Goal: Check status: Check status

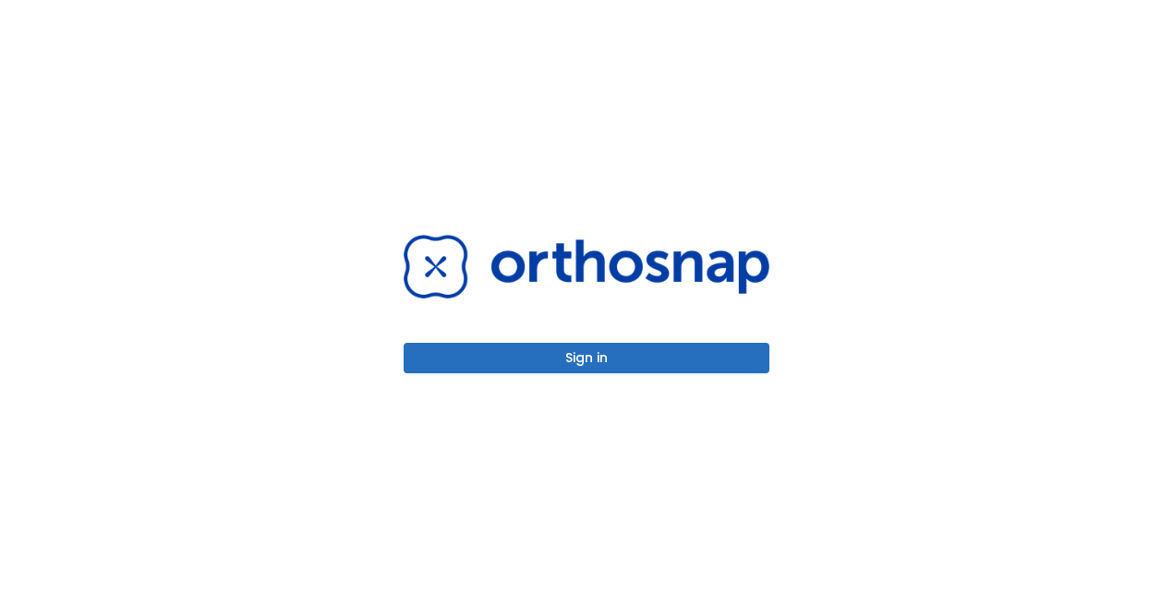
click at [618, 360] on button "Sign in" at bounding box center [587, 358] width 366 height 30
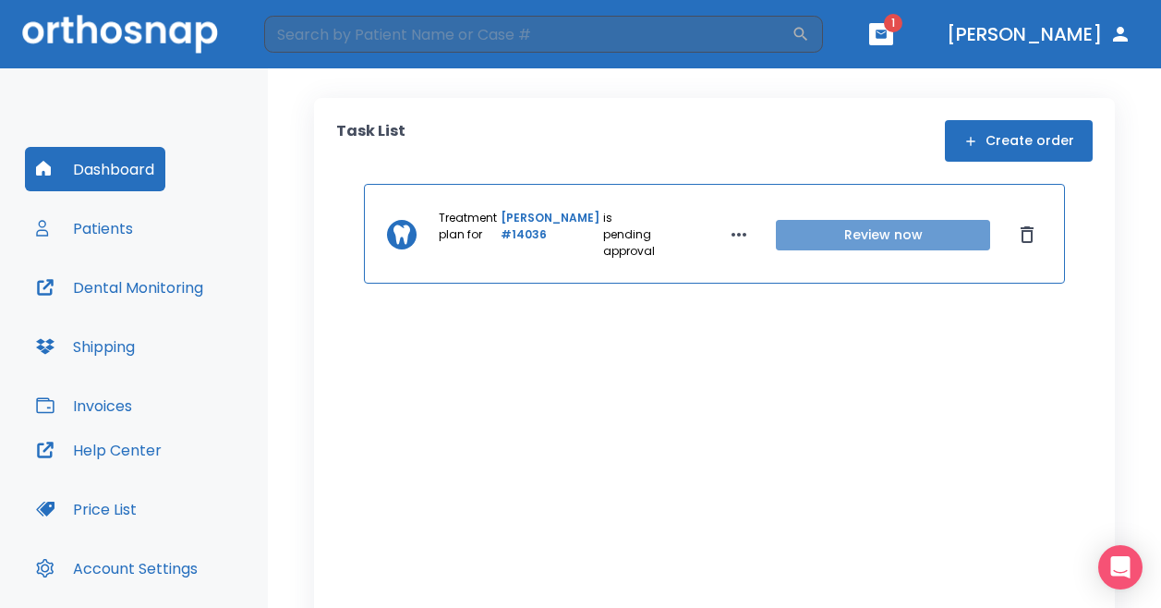
click at [868, 244] on button "Review now" at bounding box center [883, 235] width 214 height 30
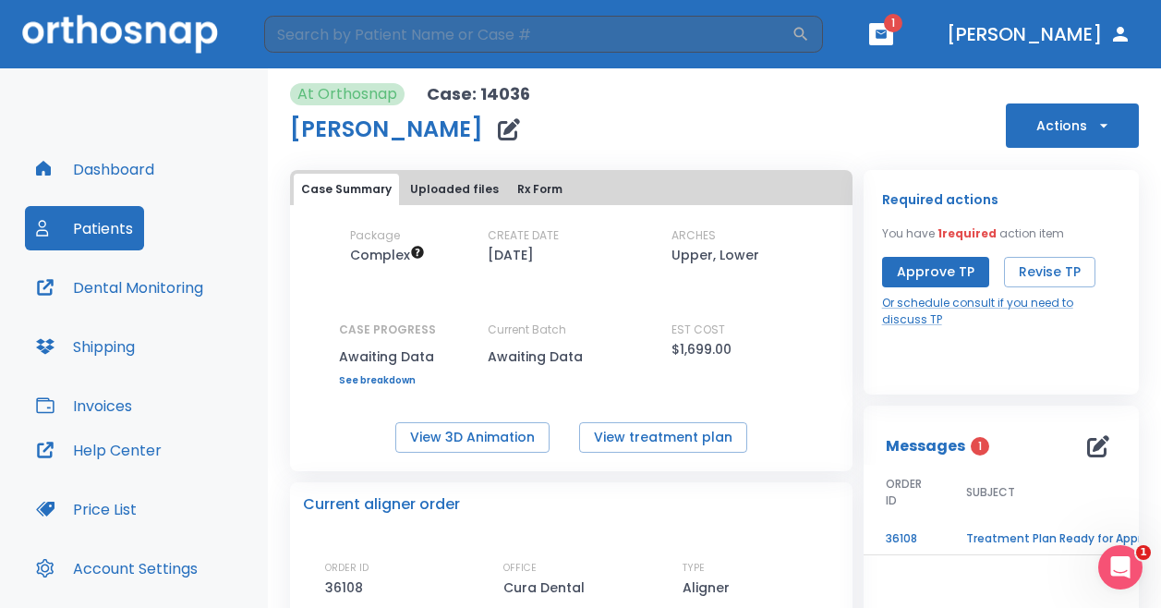
click at [397, 377] on link "See breakdown" at bounding box center [387, 380] width 97 height 11
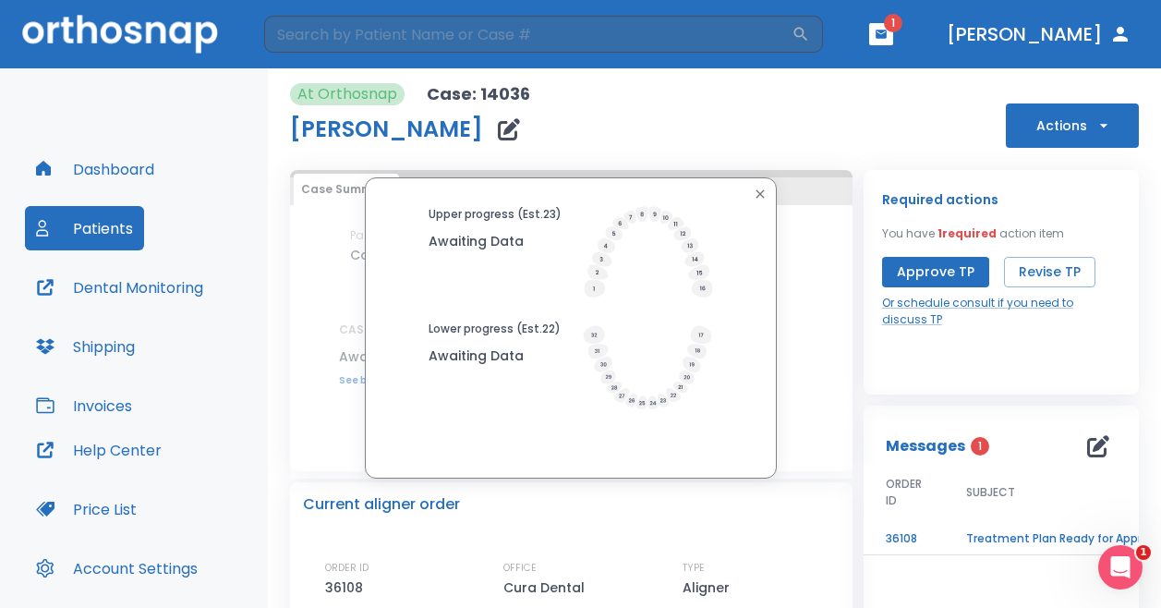
click at [757, 198] on icon "button" at bounding box center [760, 194] width 15 height 15
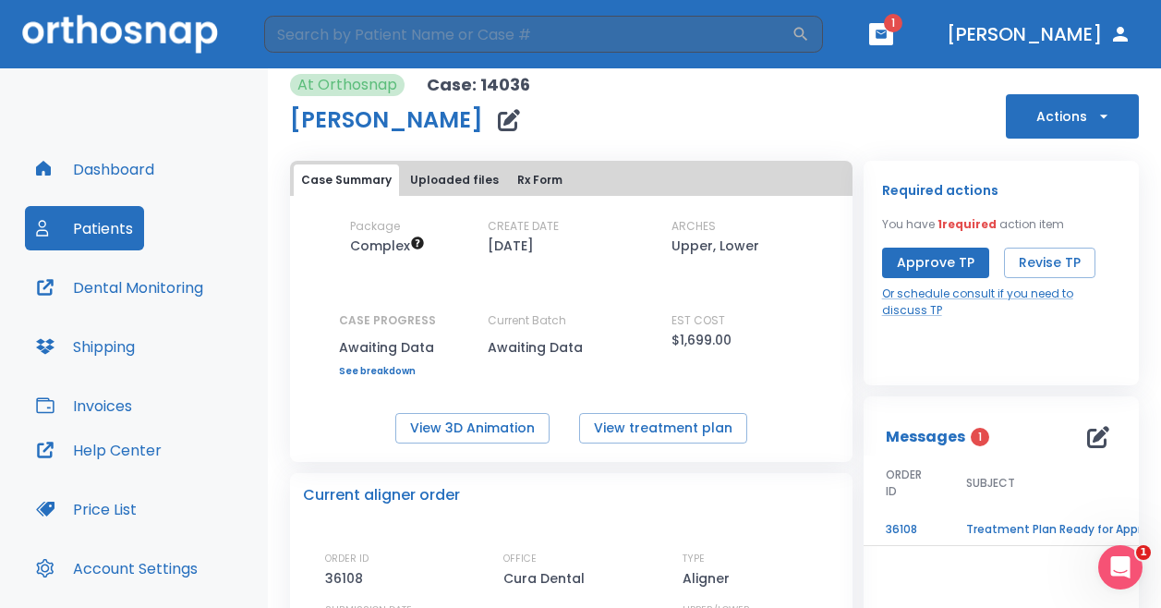
scroll to position [18, 0]
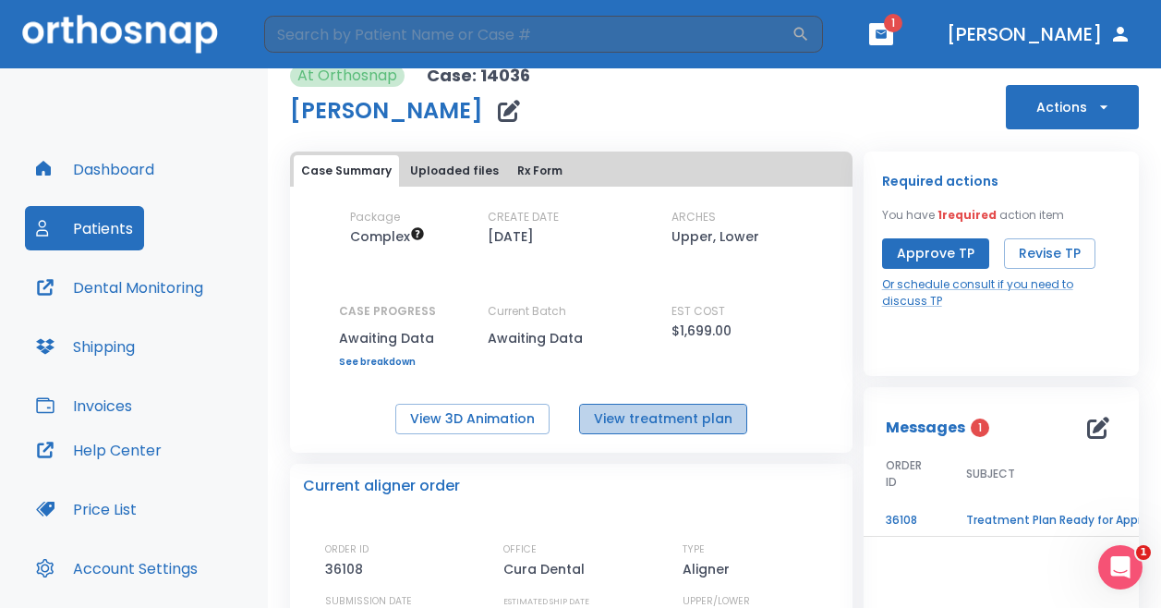
click at [695, 422] on button "View treatment plan" at bounding box center [663, 419] width 168 height 30
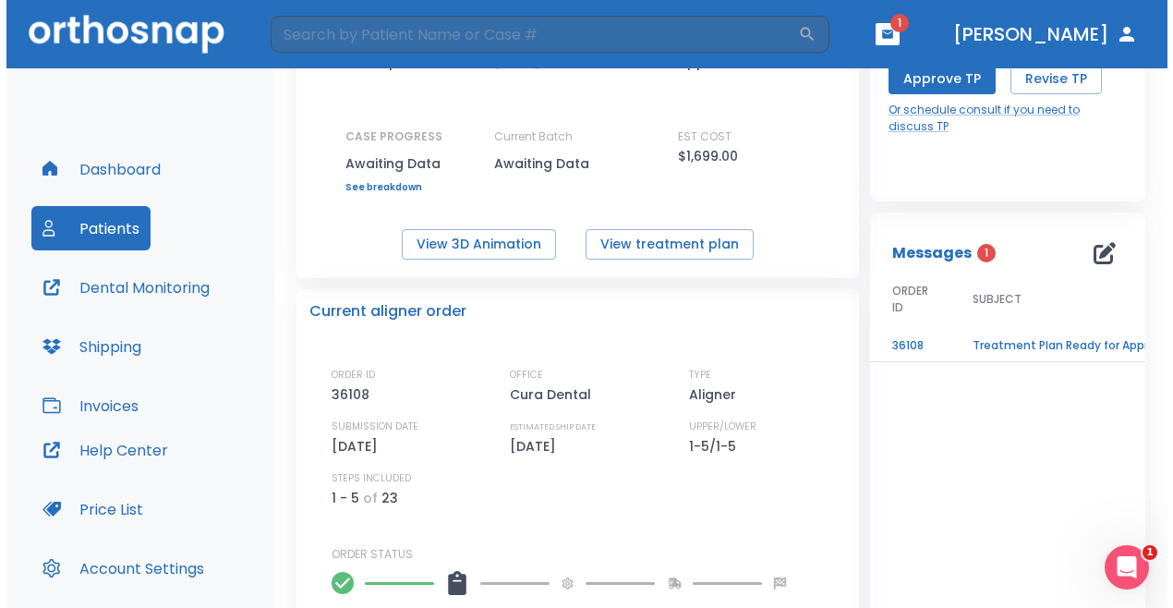
scroll to position [195, 0]
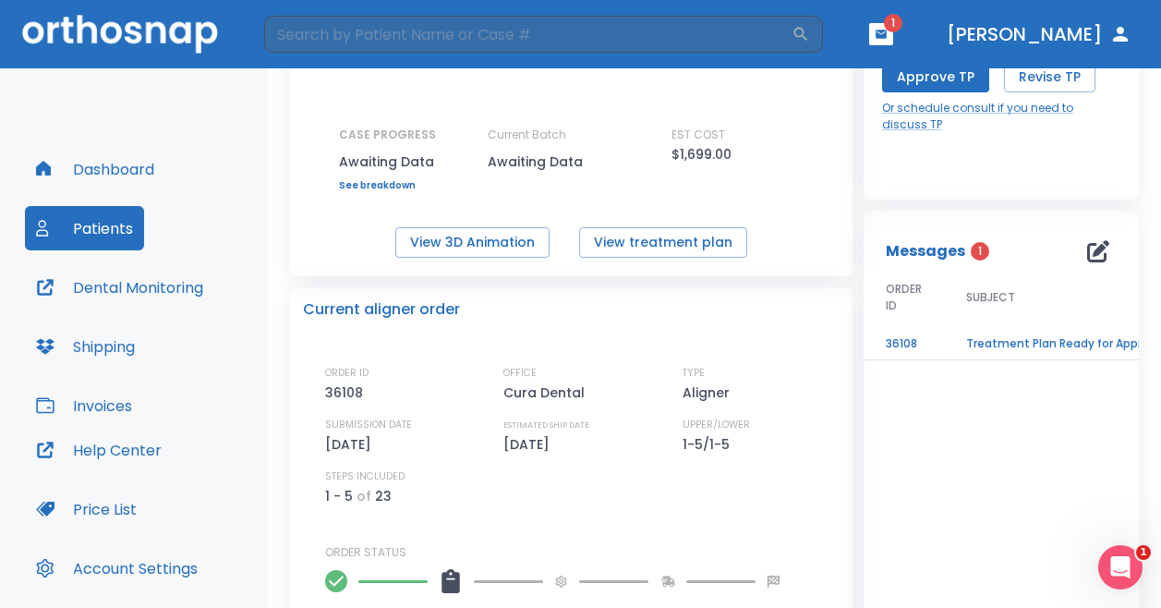
click at [993, 348] on td "Treatment Plan Ready for Approval" at bounding box center [1059, 344] width 231 height 32
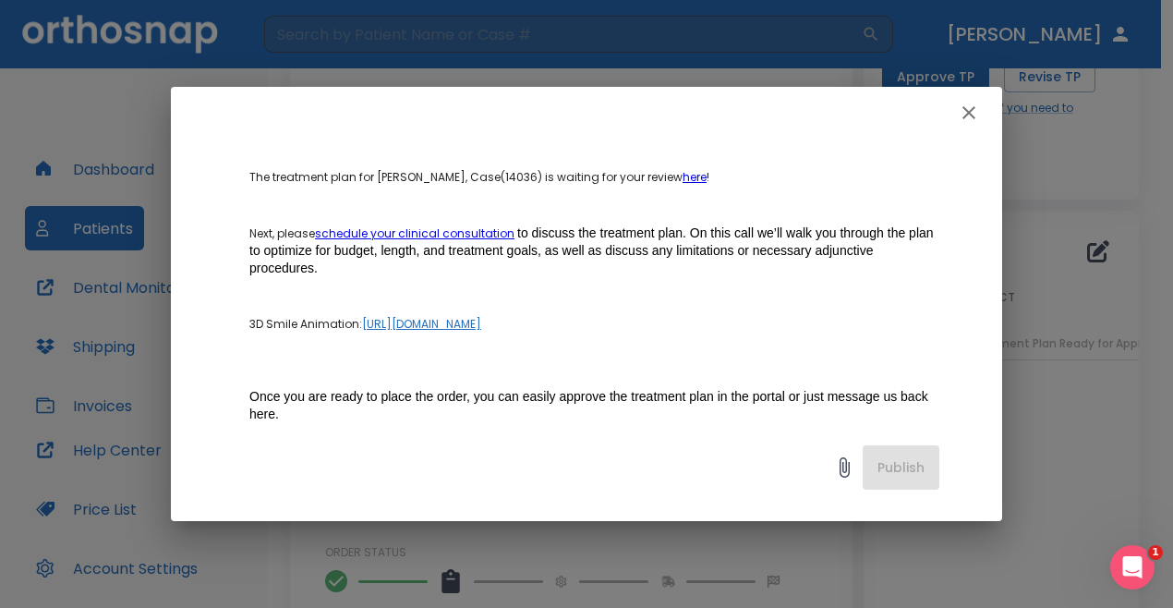
scroll to position [225, 0]
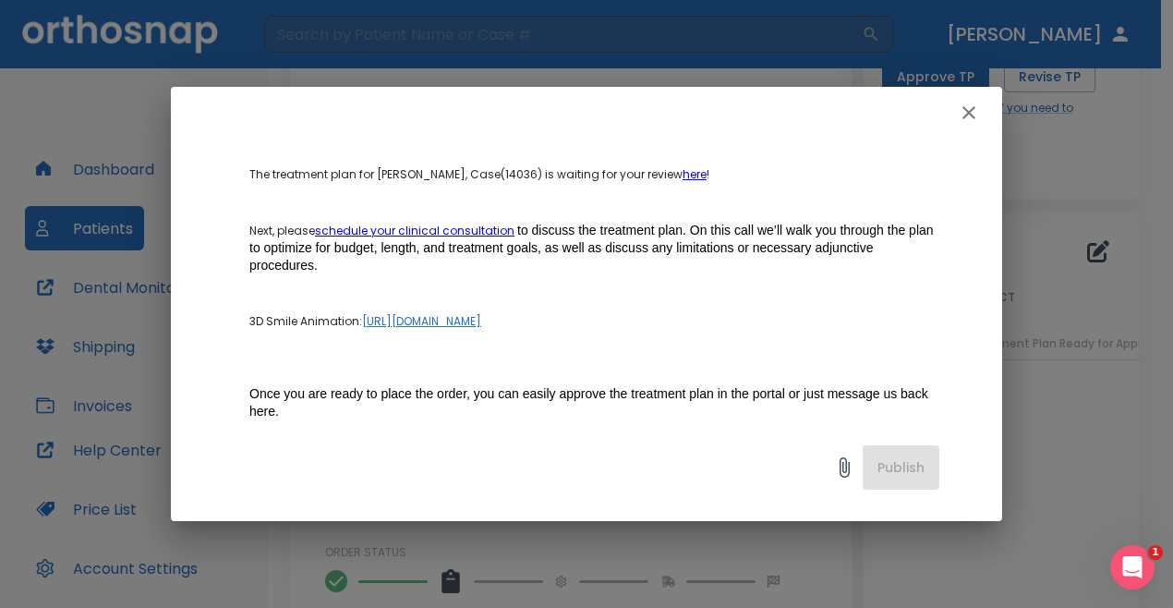
click at [470, 329] on link "https://dashboard1.archform.com/threedview/2cdcf4ae4097ce6fa1b0c9ab94c8487e0e5c…" at bounding box center [421, 321] width 119 height 16
